Goal: Information Seeking & Learning: Learn about a topic

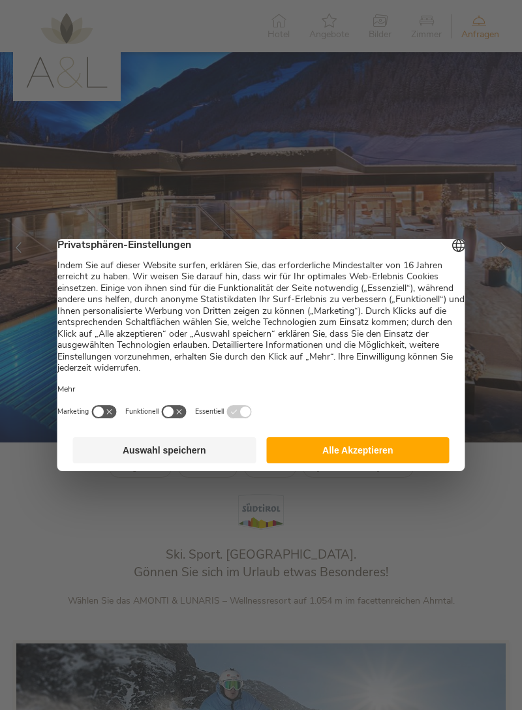
click at [362, 461] on button "Alle Akzeptieren" at bounding box center [357, 450] width 183 height 26
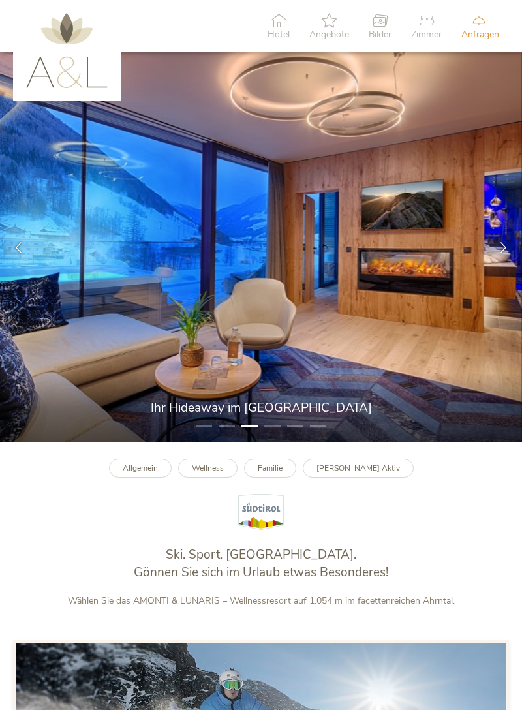
click at [357, 340] on img at bounding box center [261, 247] width 522 height 390
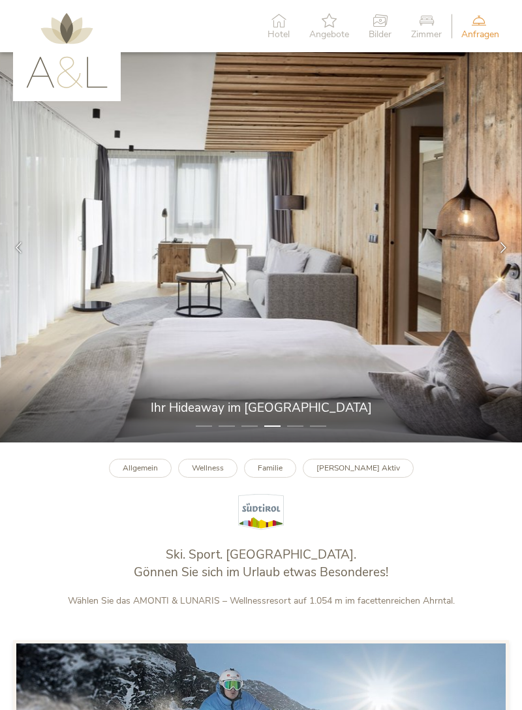
click at [500, 266] on div at bounding box center [503, 247] width 37 height 37
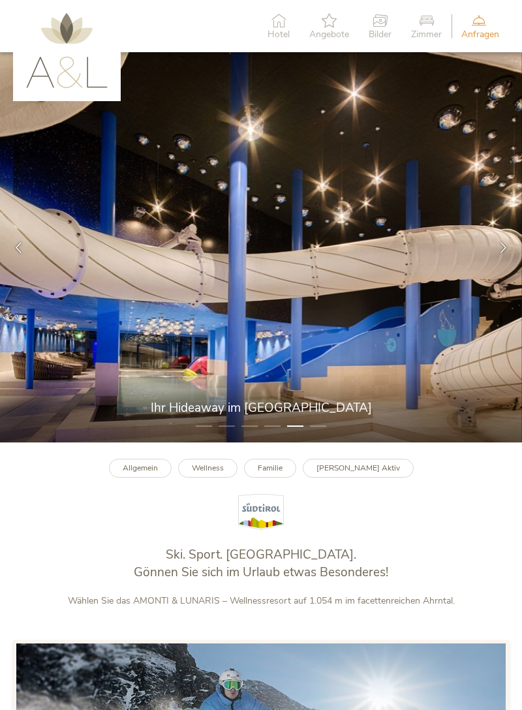
click at [499, 266] on div at bounding box center [503, 247] width 37 height 37
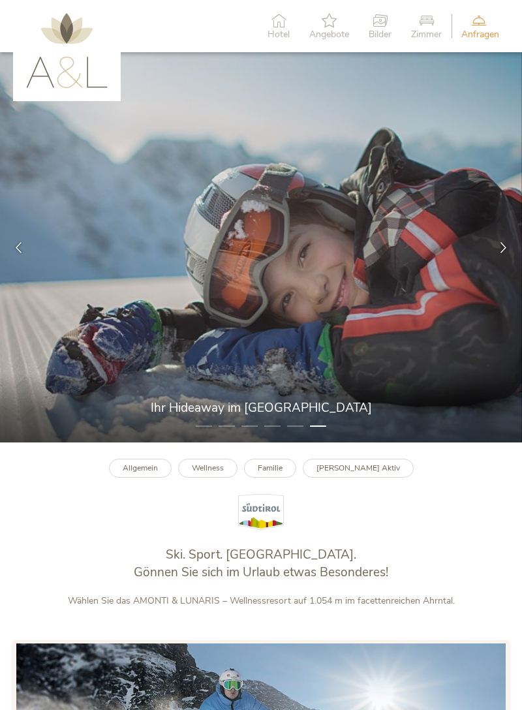
click at [499, 266] on div at bounding box center [503, 247] width 37 height 37
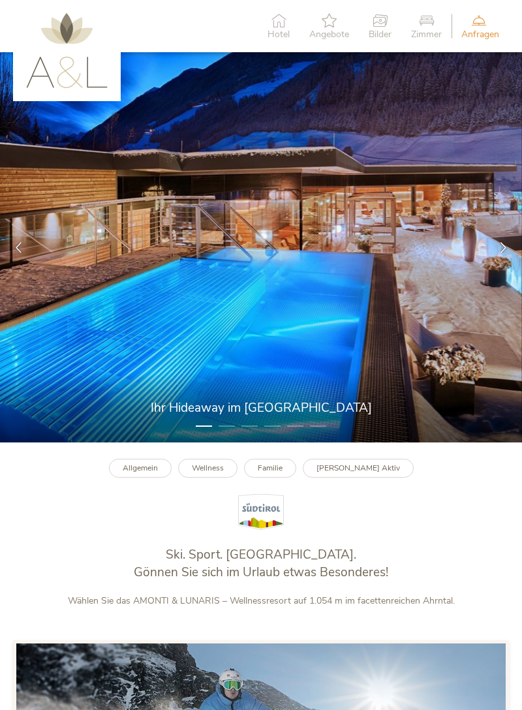
click at [504, 266] on div at bounding box center [503, 247] width 37 height 37
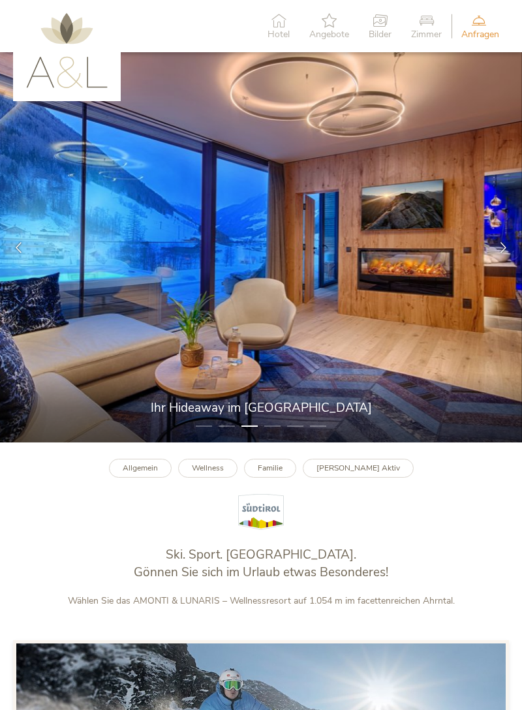
click at [278, 22] on icon at bounding box center [279, 20] width 22 height 14
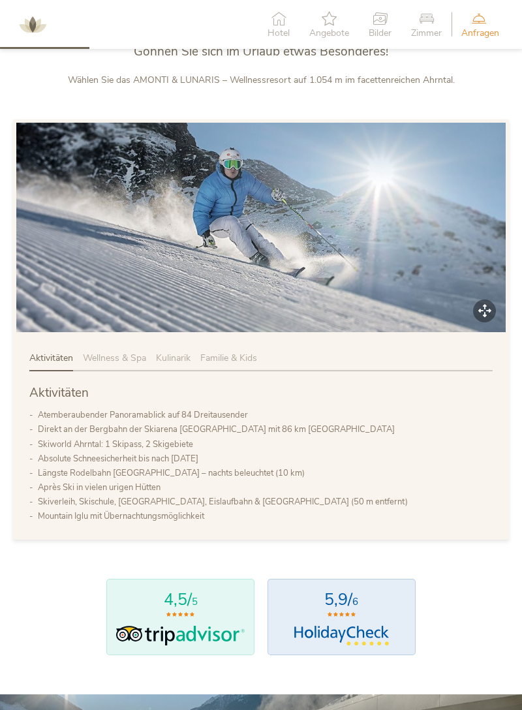
scroll to position [524, 0]
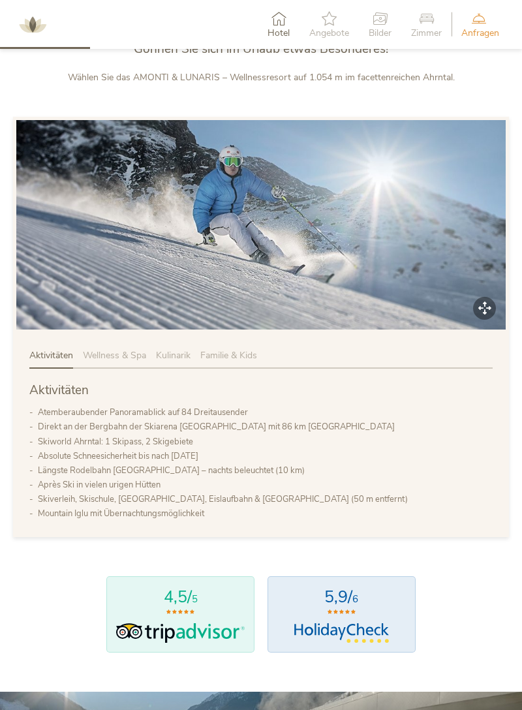
click at [118, 362] on span "Wellness & Spa" at bounding box center [114, 355] width 63 height 12
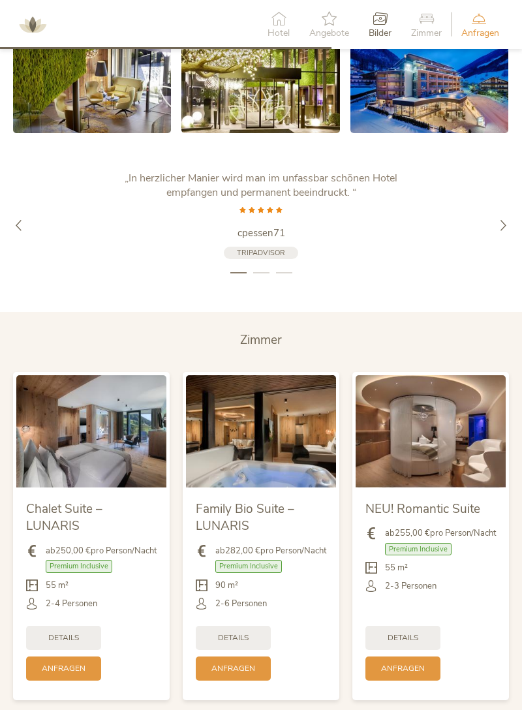
scroll to position [1887, 0]
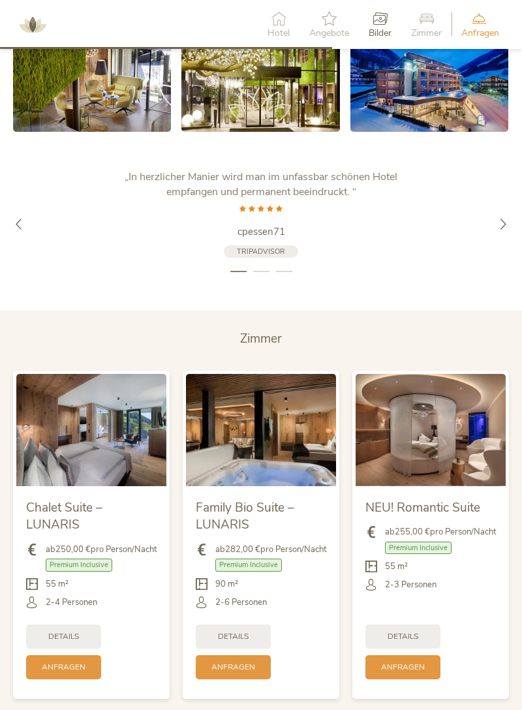
click at [437, 479] on img at bounding box center [431, 430] width 150 height 112
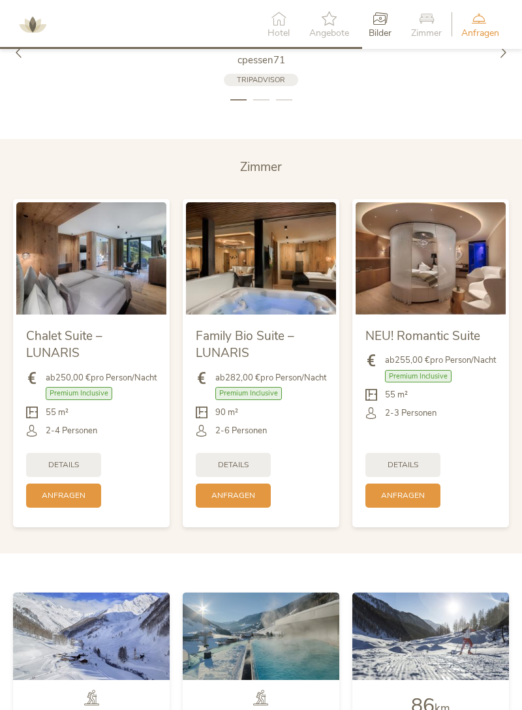
scroll to position [2059, 0]
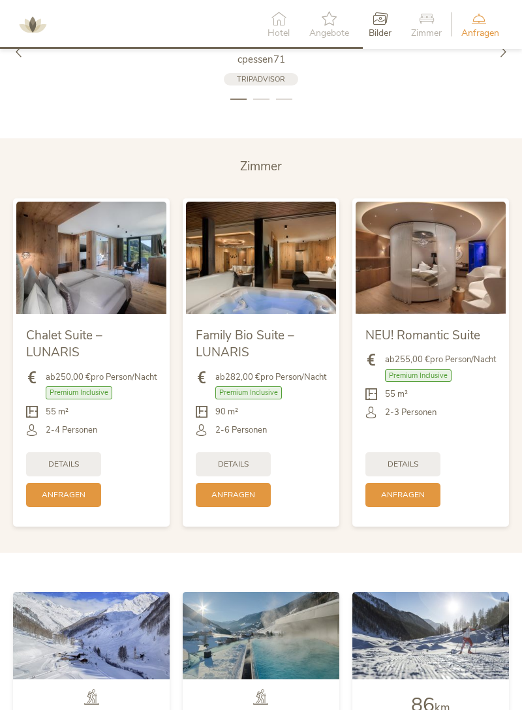
click at [418, 470] on span "Details" at bounding box center [403, 464] width 31 height 11
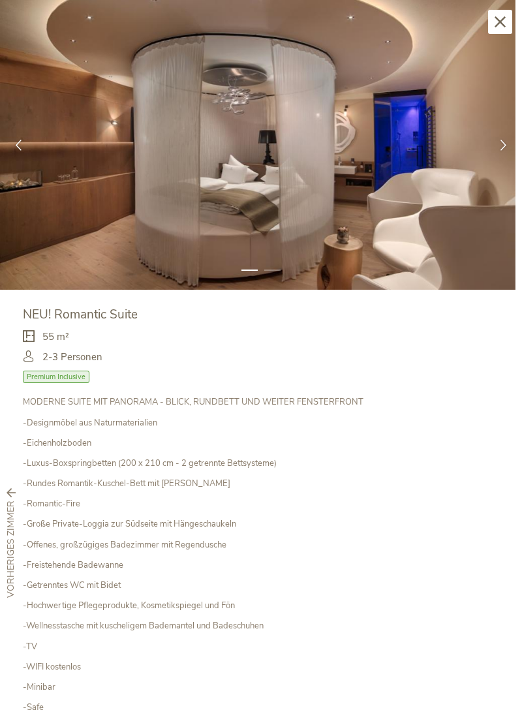
click at [489, 149] on div at bounding box center [503, 145] width 37 height 37
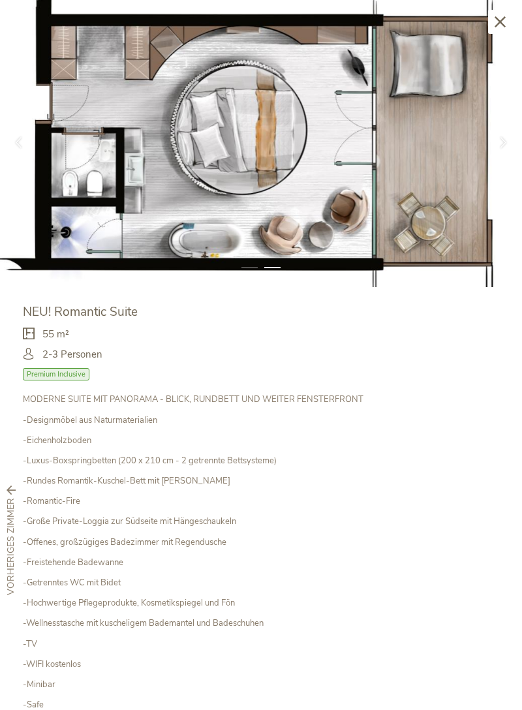
click at [500, 21] on icon at bounding box center [500, 21] width 11 height 11
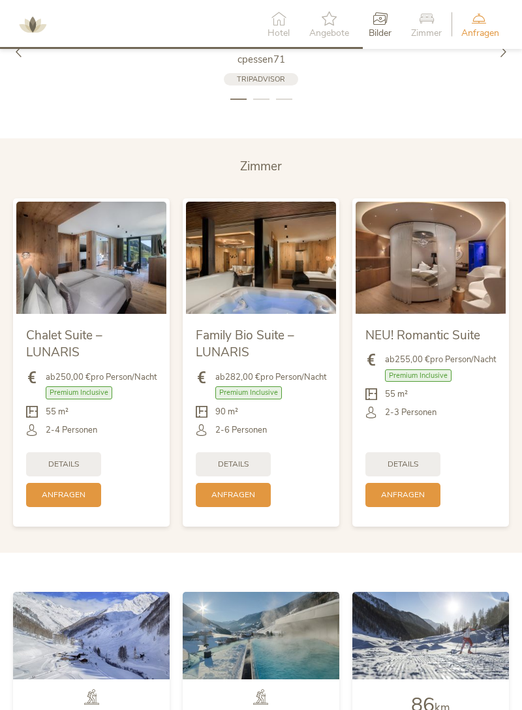
click at [419, 477] on div "Details" at bounding box center [403, 464] width 75 height 24
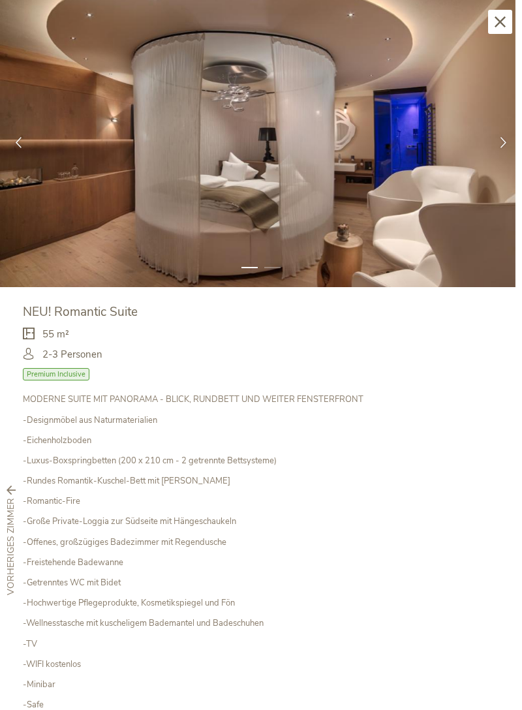
click at [498, 143] on icon at bounding box center [503, 142] width 11 height 11
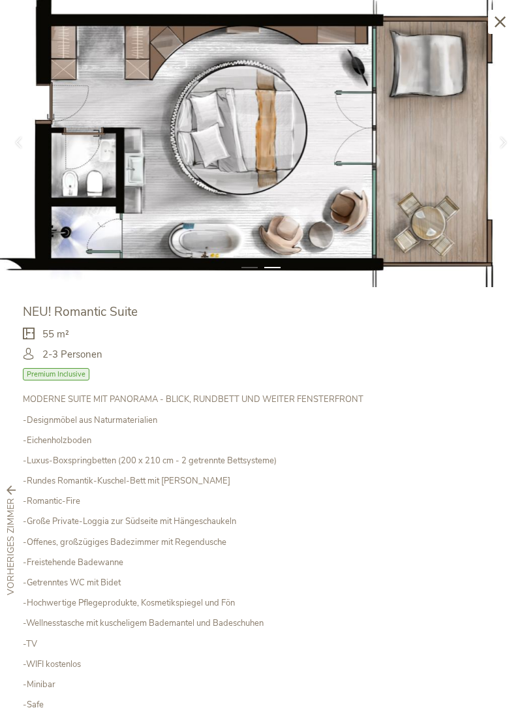
click at [501, 138] on icon at bounding box center [503, 142] width 11 height 11
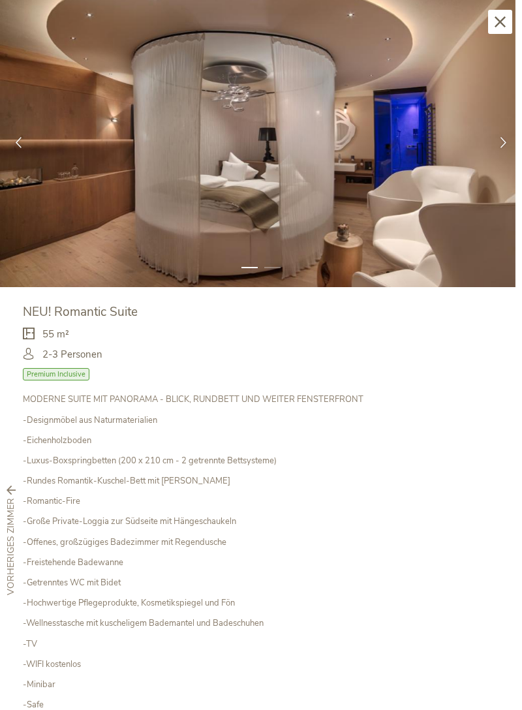
click at [498, 20] on icon at bounding box center [500, 21] width 11 height 11
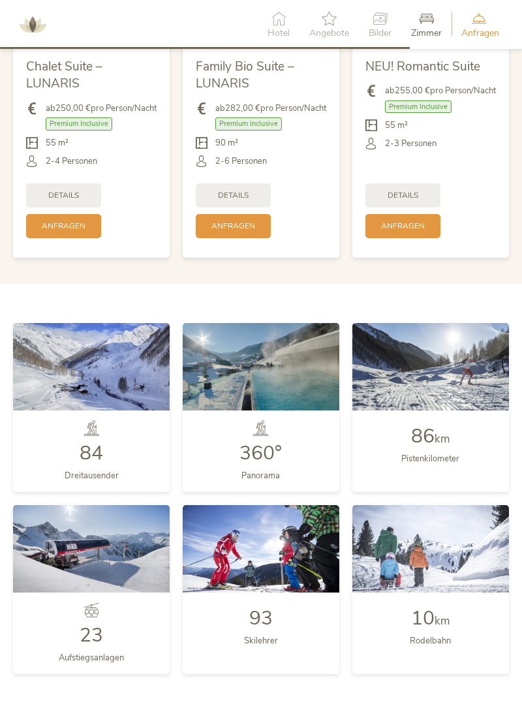
scroll to position [2329, 0]
